Goal: Information Seeking & Learning: Learn about a topic

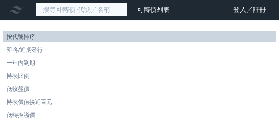
click at [80, 12] on input at bounding box center [81, 10] width 91 height 14
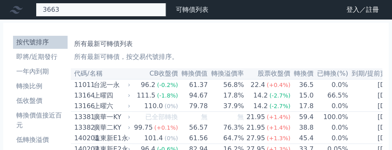
click at [70, 15] on input "3663" at bounding box center [101, 10] width 130 height 14
click at [110, 14] on input "6664" at bounding box center [101, 10] width 130 height 14
type input "66642"
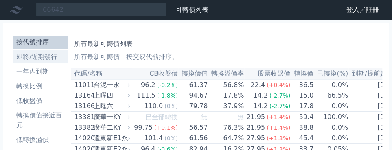
click at [39, 57] on li "即將/近期發行" at bounding box center [40, 57] width 55 height 10
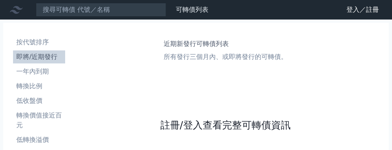
click at [196, 123] on link "註冊/登入查看完整可轉債資訊" at bounding box center [225, 125] width 130 height 13
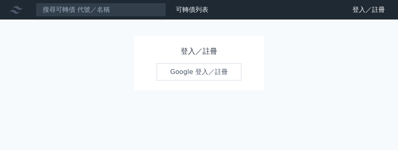
click at [198, 69] on link "Google 登入／註冊" at bounding box center [199, 72] width 85 height 17
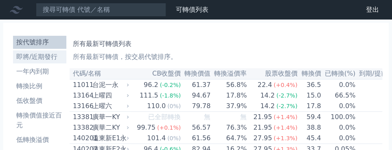
click at [48, 59] on li "即將/近期發行" at bounding box center [39, 57] width 53 height 10
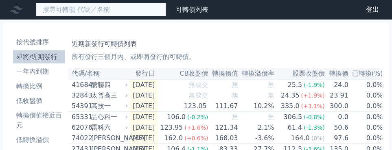
click at [93, 10] on input at bounding box center [101, 10] width 130 height 14
type input "66642"
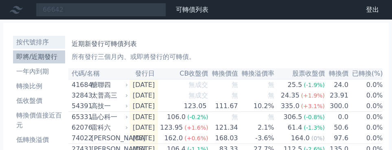
click at [43, 40] on li "按代號排序" at bounding box center [39, 42] width 52 height 10
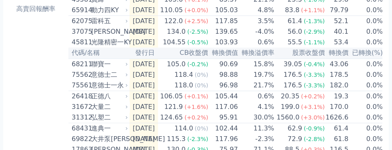
scroll to position [99, 0]
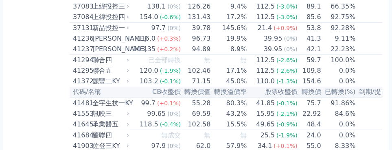
scroll to position [2037, 0]
